Goal: Information Seeking & Learning: Find specific fact

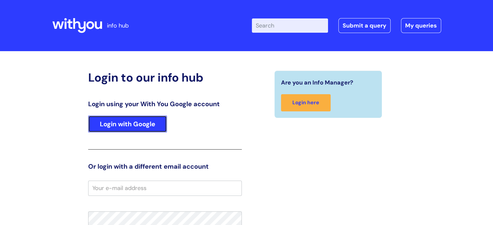
click at [140, 121] on link "Login with Google" at bounding box center [127, 124] width 79 height 17
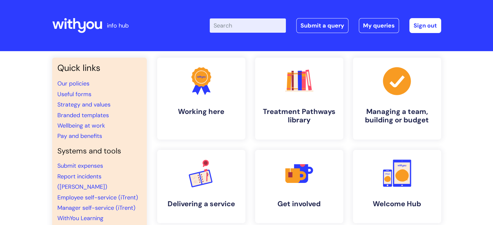
click at [239, 19] on input "Enter your search term here..." at bounding box center [248, 25] width 76 height 14
type input "pay scales"
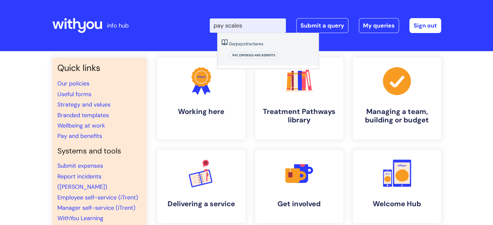
click at [246, 46] on link "Our pay structures" at bounding box center [246, 44] width 35 height 6
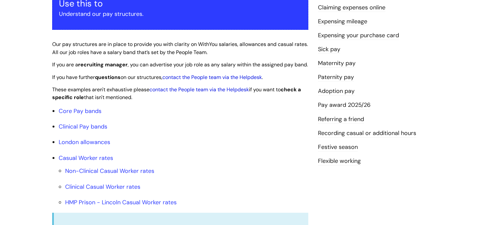
scroll to position [135, 0]
click at [339, 105] on link "Pay award 2025/26" at bounding box center [344, 105] width 53 height 8
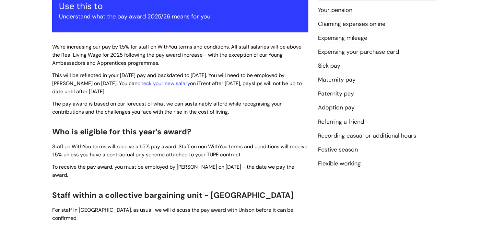
scroll to position [133, 0]
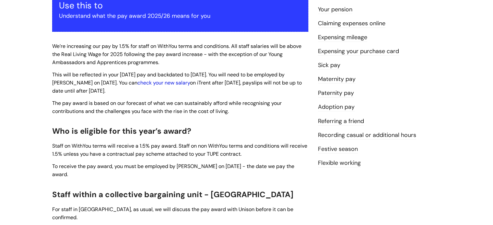
click at [169, 83] on link "check your new salary" at bounding box center [163, 82] width 53 height 7
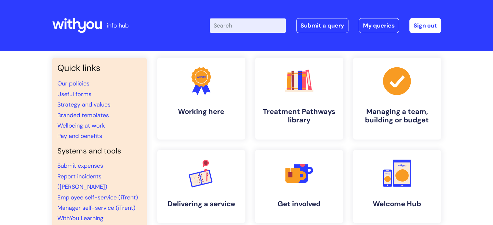
click at [237, 25] on input "Enter your search term here..." at bounding box center [248, 25] width 76 height 14
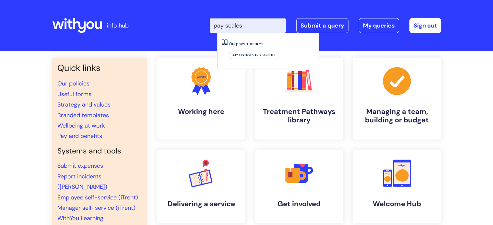
type input "pay scales"
click button "Search" at bounding box center [0, 0] width 0 height 0
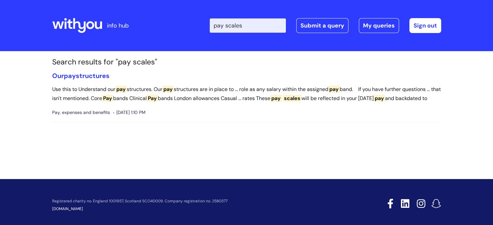
click at [263, 23] on input "pay scales" at bounding box center [248, 25] width 76 height 14
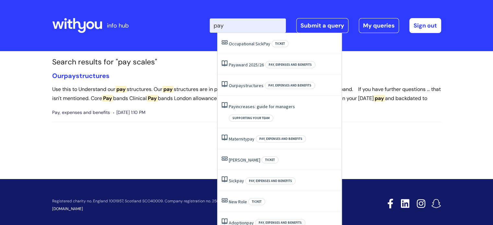
type input "pay"
click button "Search" at bounding box center [0, 0] width 0 height 0
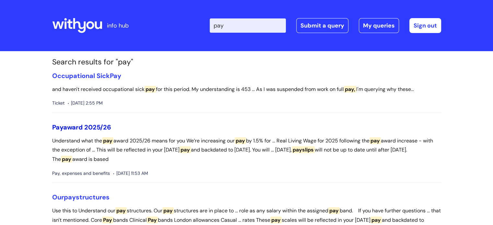
click at [85, 124] on link "Pay award 2025/26" at bounding box center [81, 127] width 59 height 8
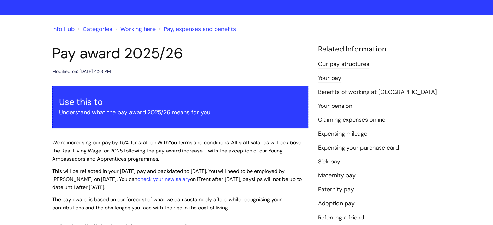
scroll to position [27, 0]
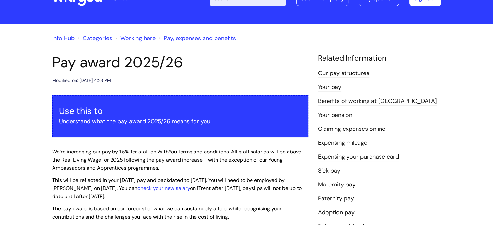
click at [364, 72] on link "Our pay structures" at bounding box center [343, 73] width 51 height 8
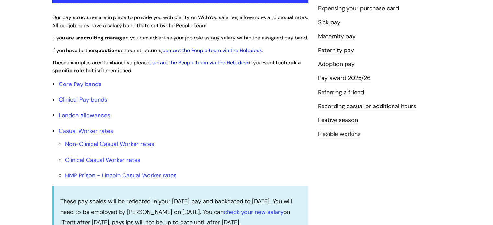
scroll to position [172, 0]
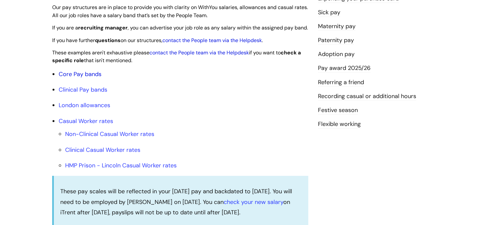
click at [92, 78] on link "Core Pay bands" at bounding box center [80, 74] width 43 height 8
click at [86, 78] on link "Core Pay bands" at bounding box center [80, 74] width 43 height 8
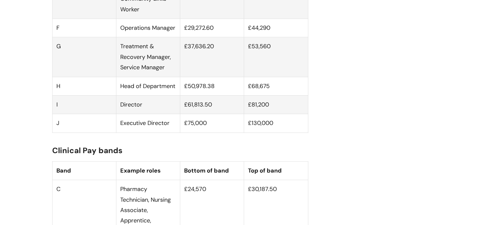
scroll to position [636, 0]
drag, startPoint x: 249, startPoint y: 52, endPoint x: 271, endPoint y: 55, distance: 22.2
click at [271, 55] on td "£53,560" at bounding box center [276, 58] width 64 height 40
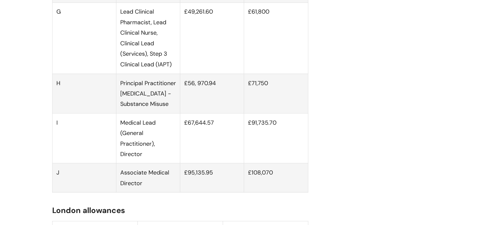
scroll to position [1172, 0]
click at [200, 151] on td "£67,644.57" at bounding box center [212, 138] width 64 height 50
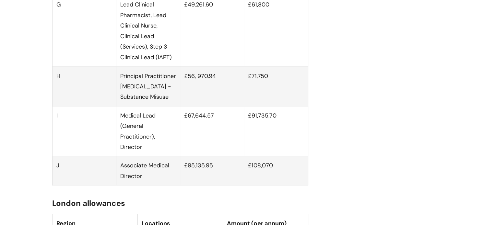
scroll to position [1180, 0]
